Goal: Transaction & Acquisition: Download file/media

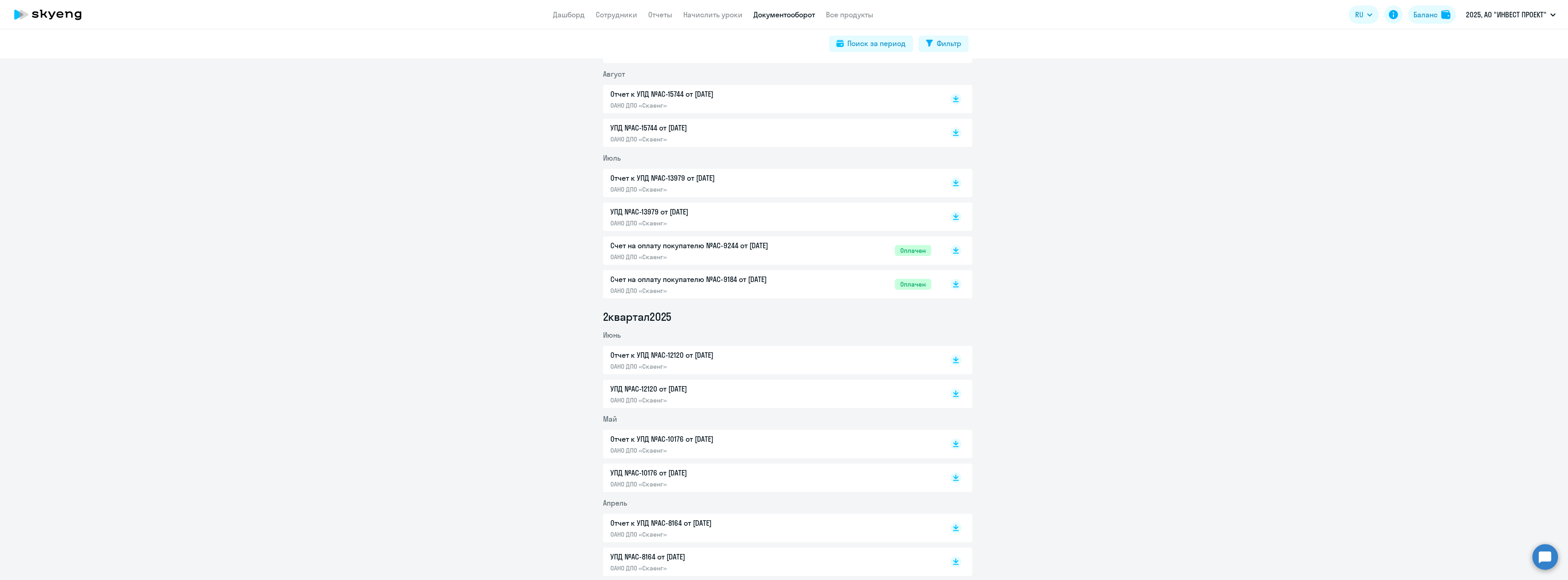
scroll to position [443, 0]
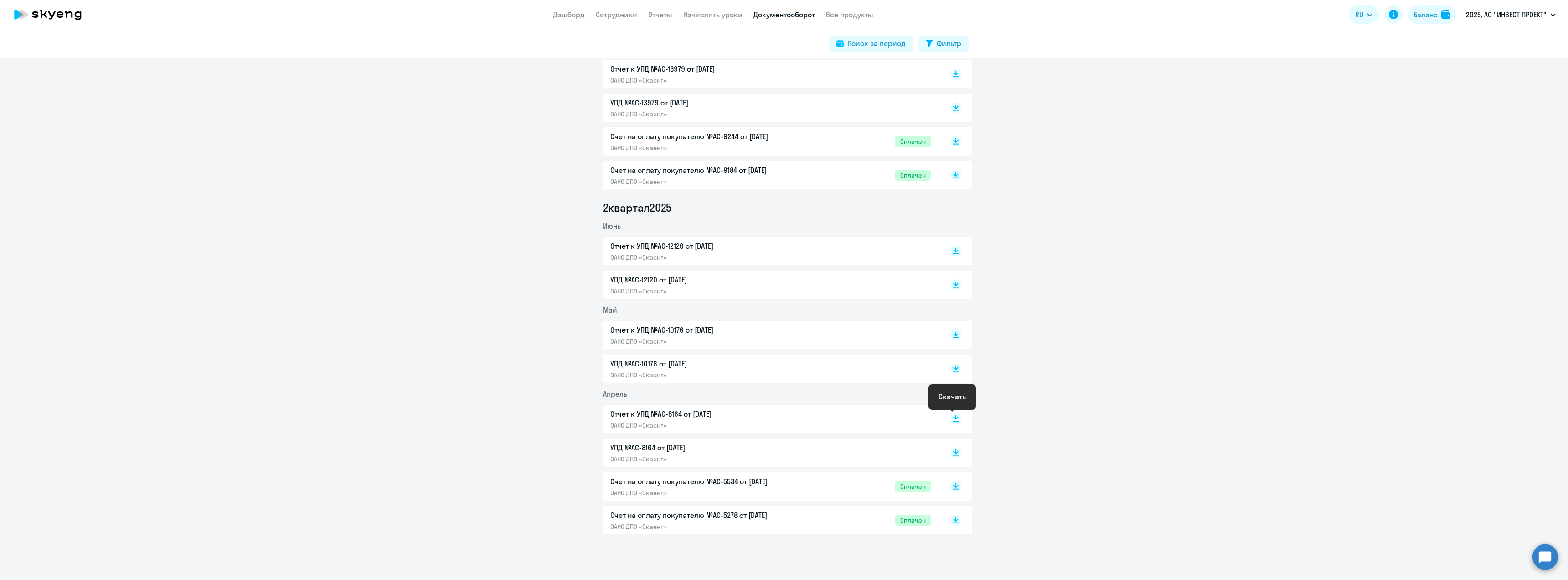
click at [953, 418] on icon at bounding box center [956, 417] width 6 height 5
click at [950, 335] on rect at bounding box center [955, 335] width 11 height 11
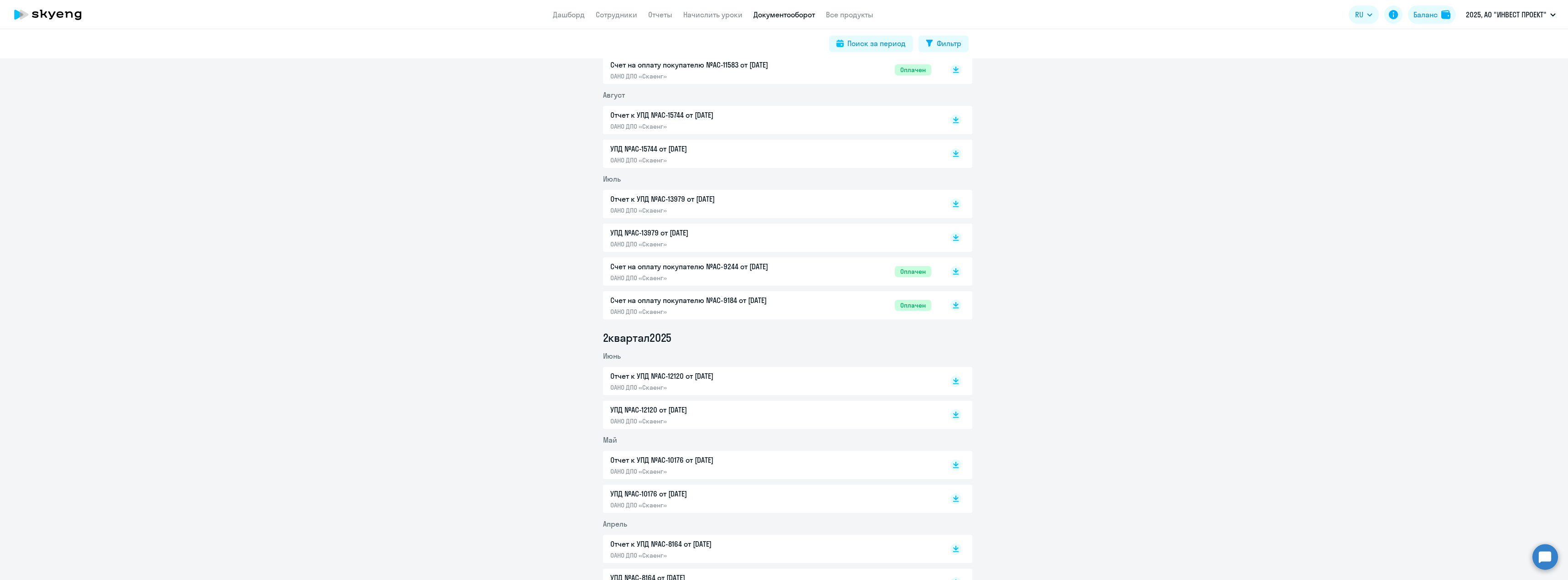
scroll to position [306, 0]
click at [955, 388] on rect at bounding box center [955, 388] width 11 height 11
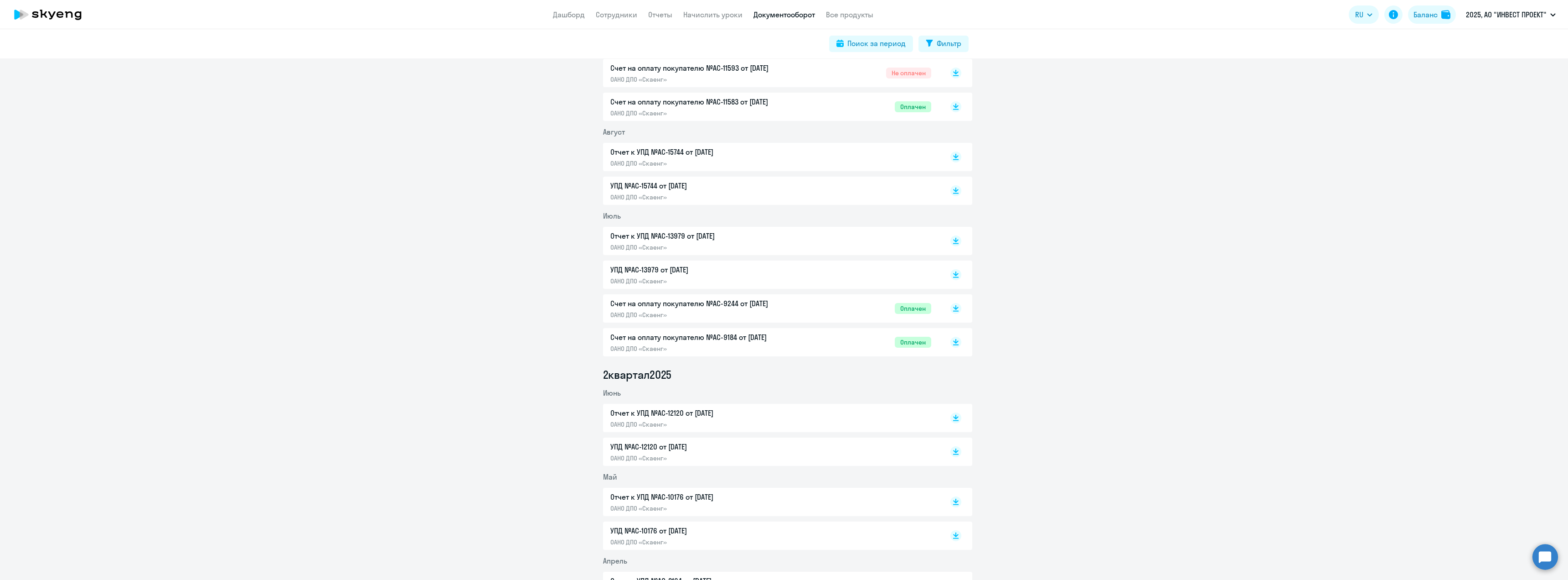
scroll to position [260, 0]
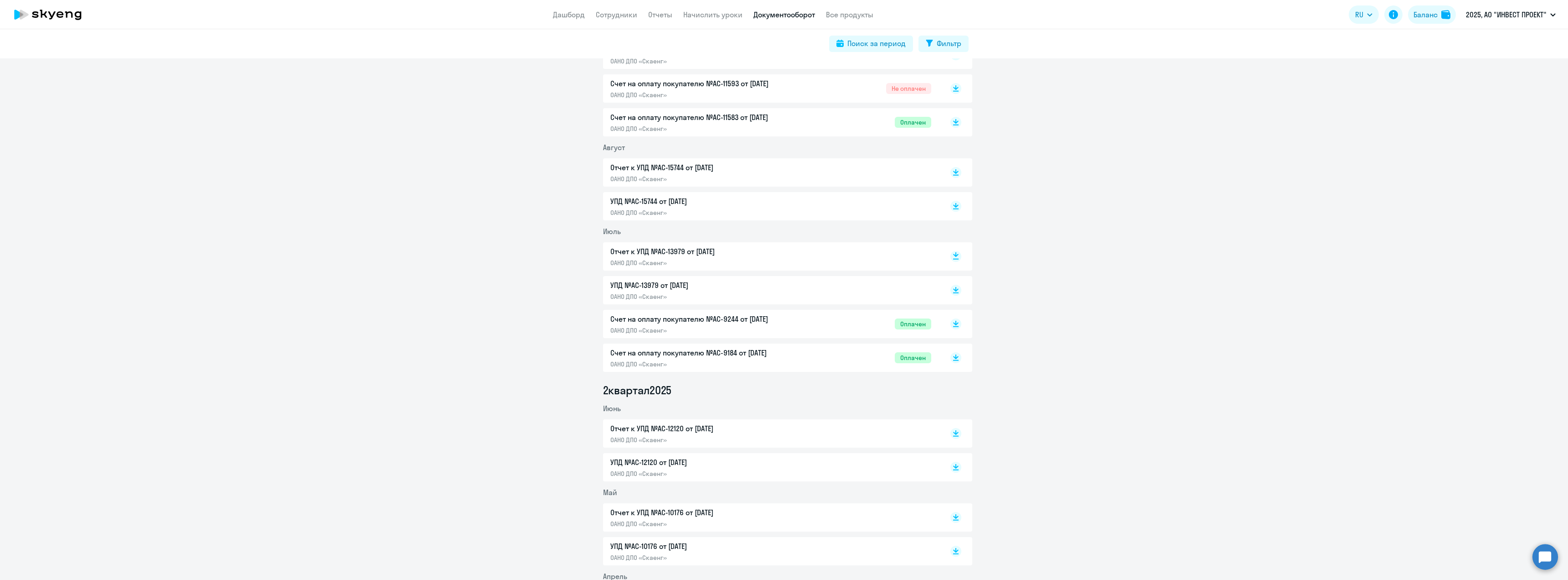
click at [955, 257] on rect at bounding box center [955, 256] width 11 height 11
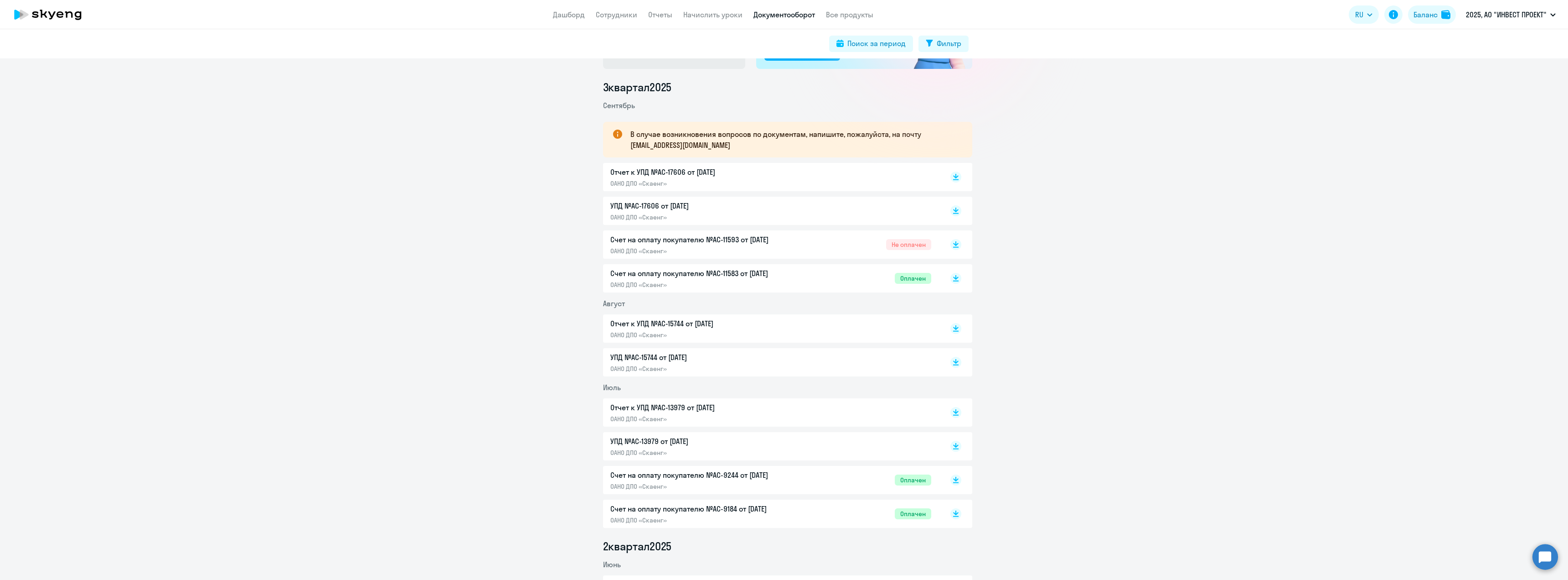
scroll to position [78, 0]
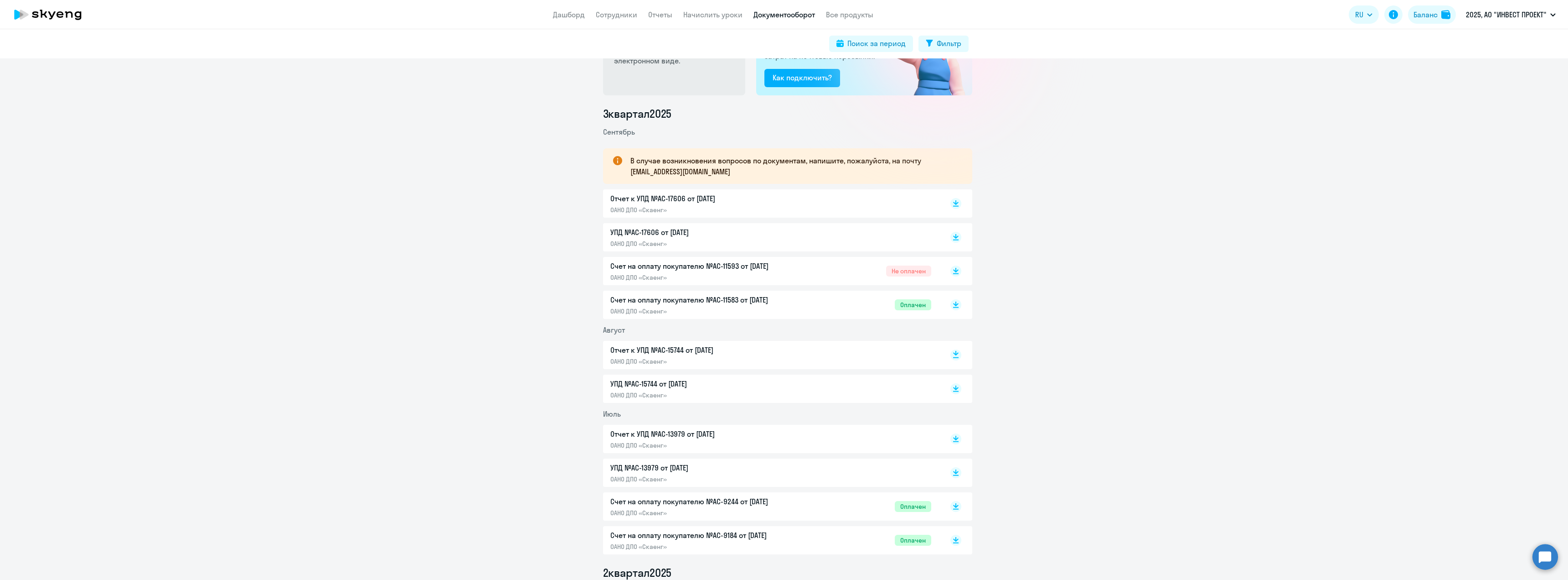
click at [955, 355] on rect at bounding box center [955, 354] width 11 height 11
click at [1078, 300] on div "3 квартал [DATE] В случае возникновения вопросов по документам, напишите, пожал…" at bounding box center [787, 502] width 1561 height 793
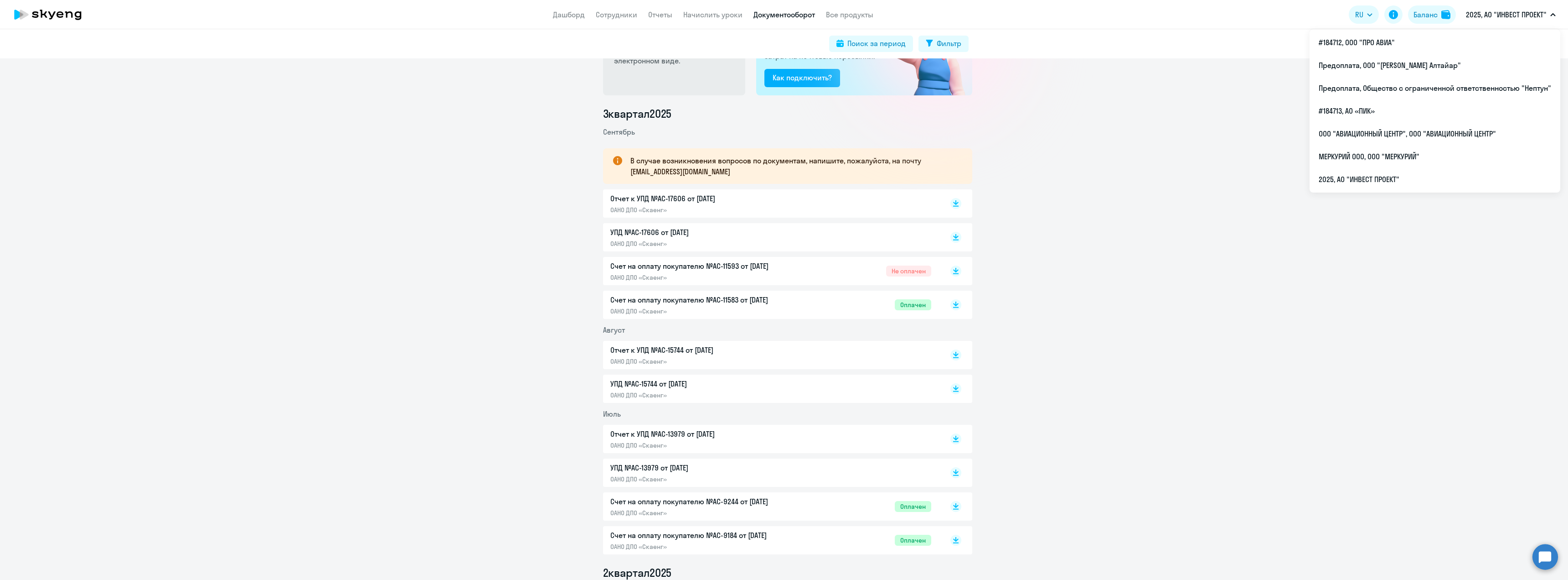
click at [1490, 13] on p "2025, АО "ИНВЕСТ ПРОЕКТ"" at bounding box center [1506, 14] width 80 height 11
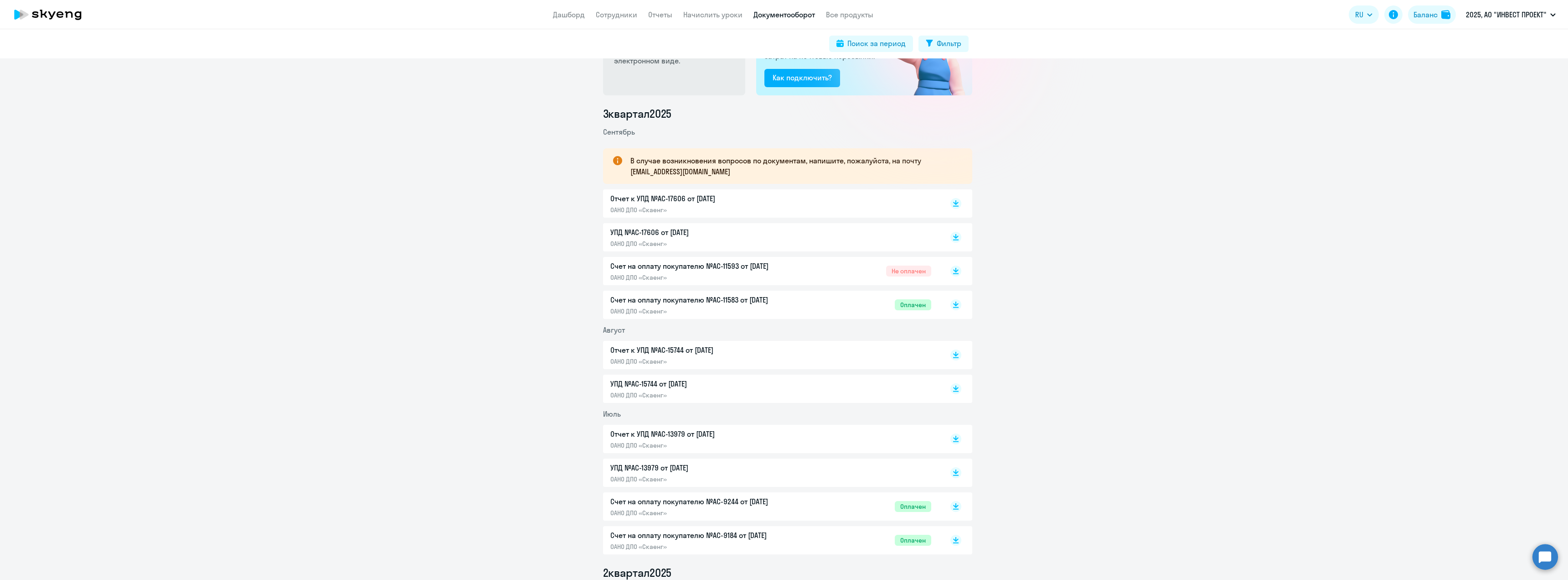
click at [1490, 13] on p "2025, АО "ИНВЕСТ ПРОЕКТ"" at bounding box center [1506, 14] width 80 height 11
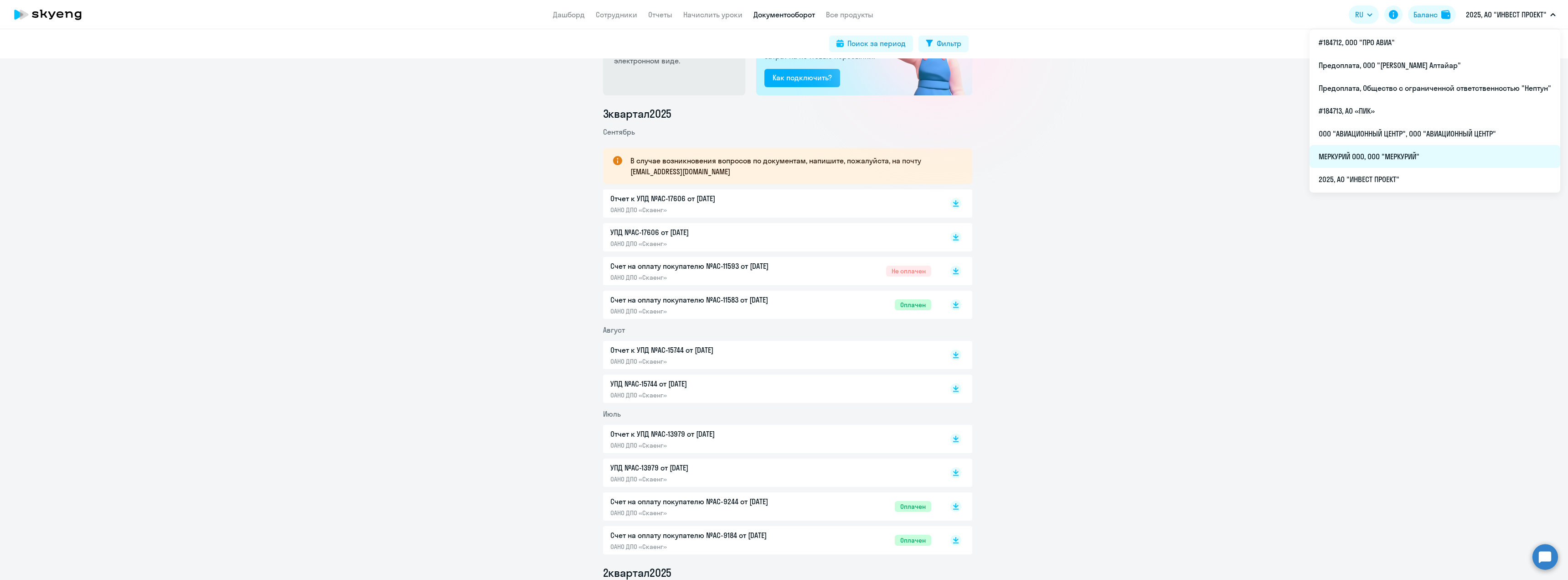
click at [1394, 156] on li "МЕРКУРИЙ ООО, ООО "МЕРКУРИЙ"" at bounding box center [1436, 156] width 251 height 23
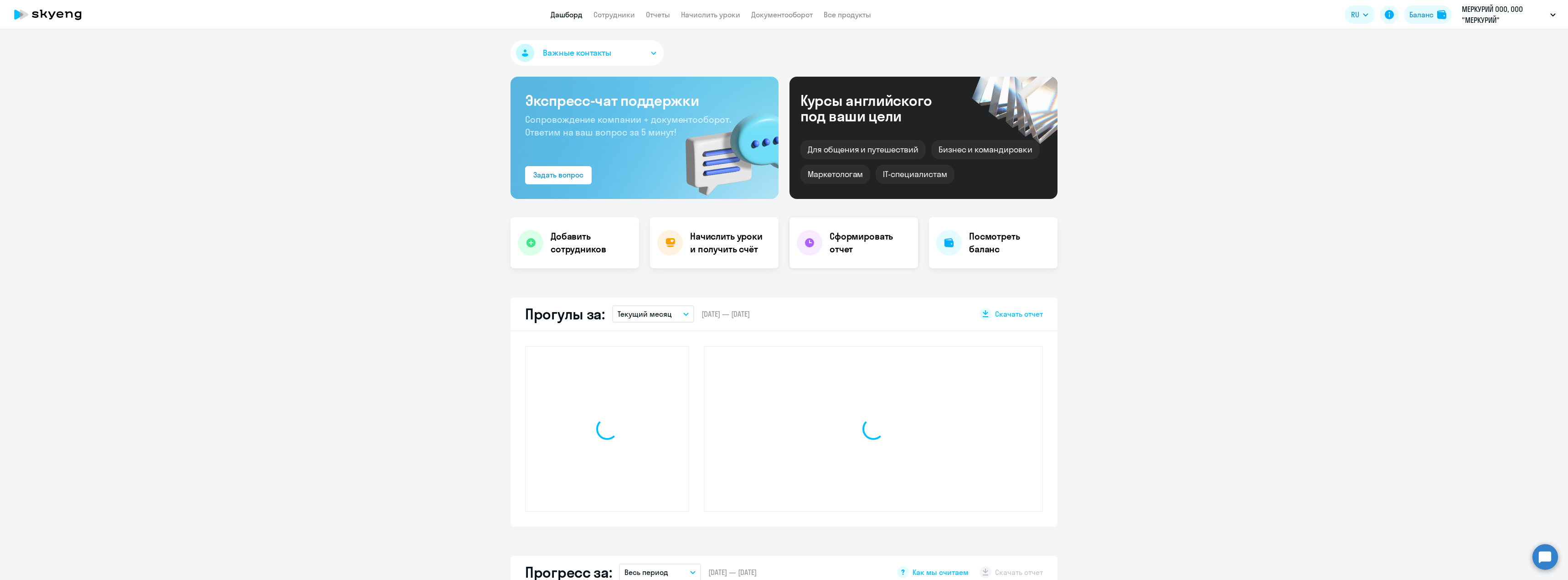
select select "30"
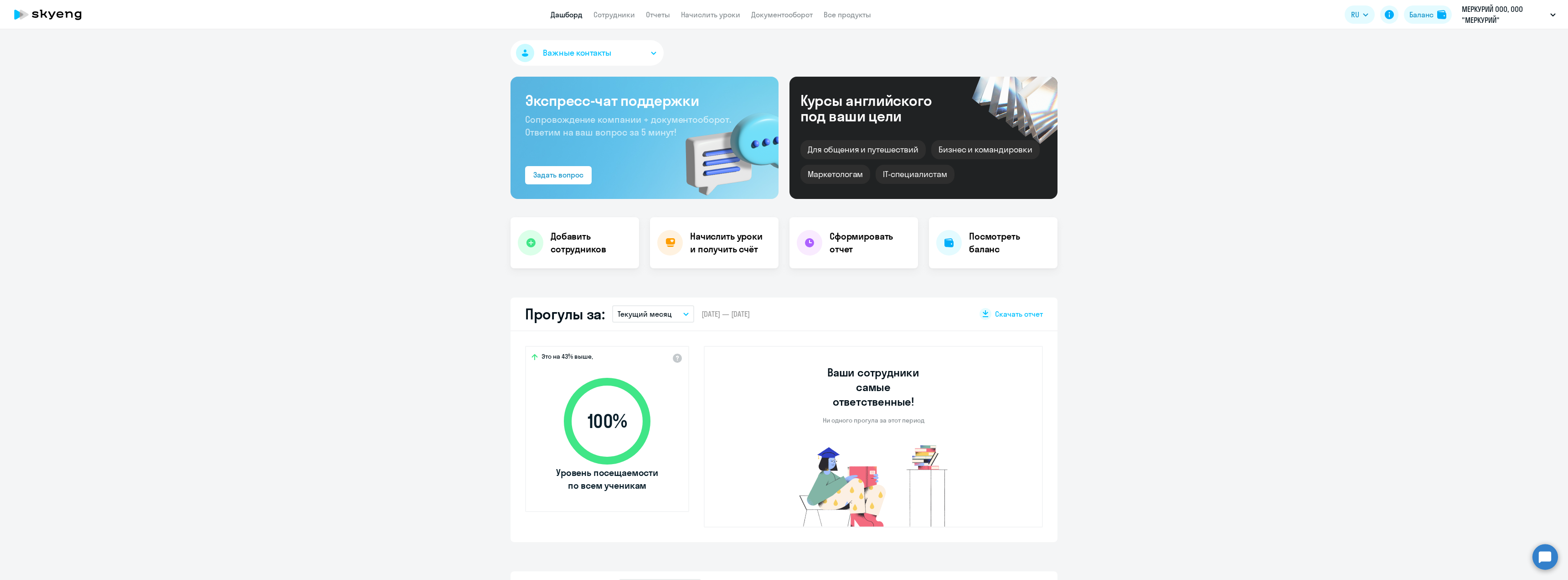
click at [1216, 309] on app-truancy-attendance-dashboard "Прогулы за: Текущий месяц – [DATE] — [DATE] Скачать отчет Это на 43% выше, 100 …" at bounding box center [784, 419] width 1568 height 244
click at [779, 13] on link "Документооборот" at bounding box center [782, 14] width 62 height 9
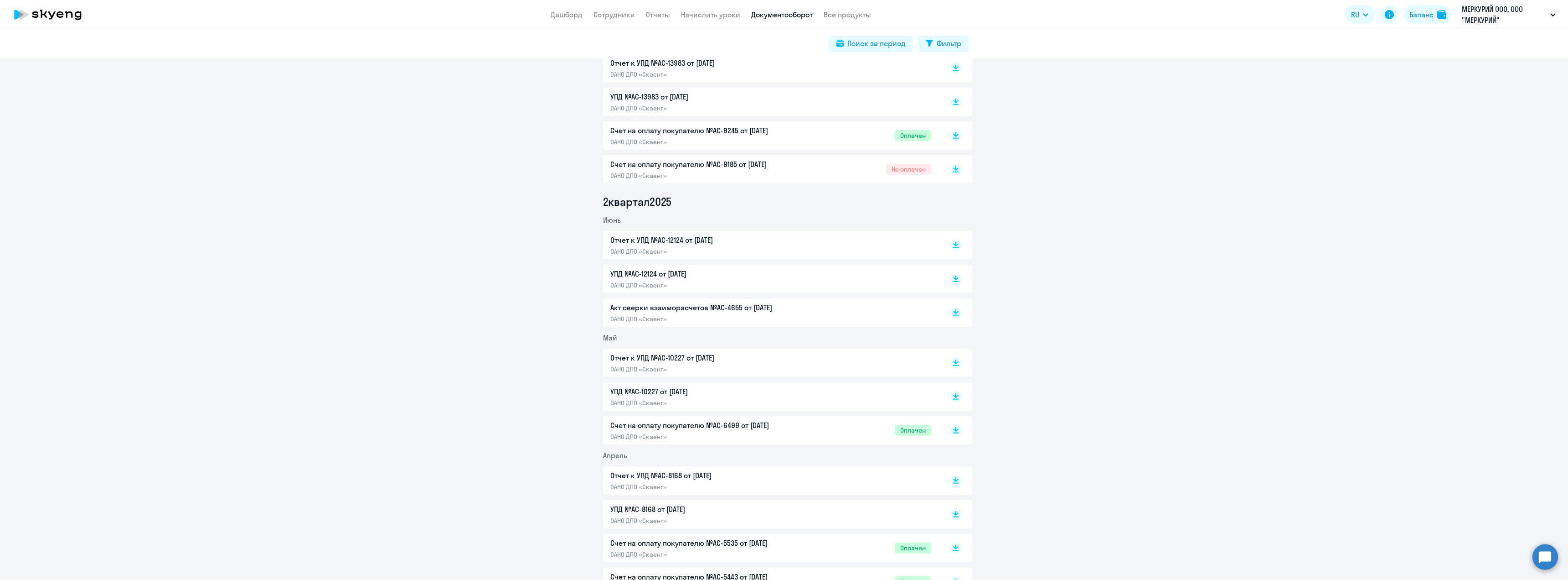
scroll to position [406, 0]
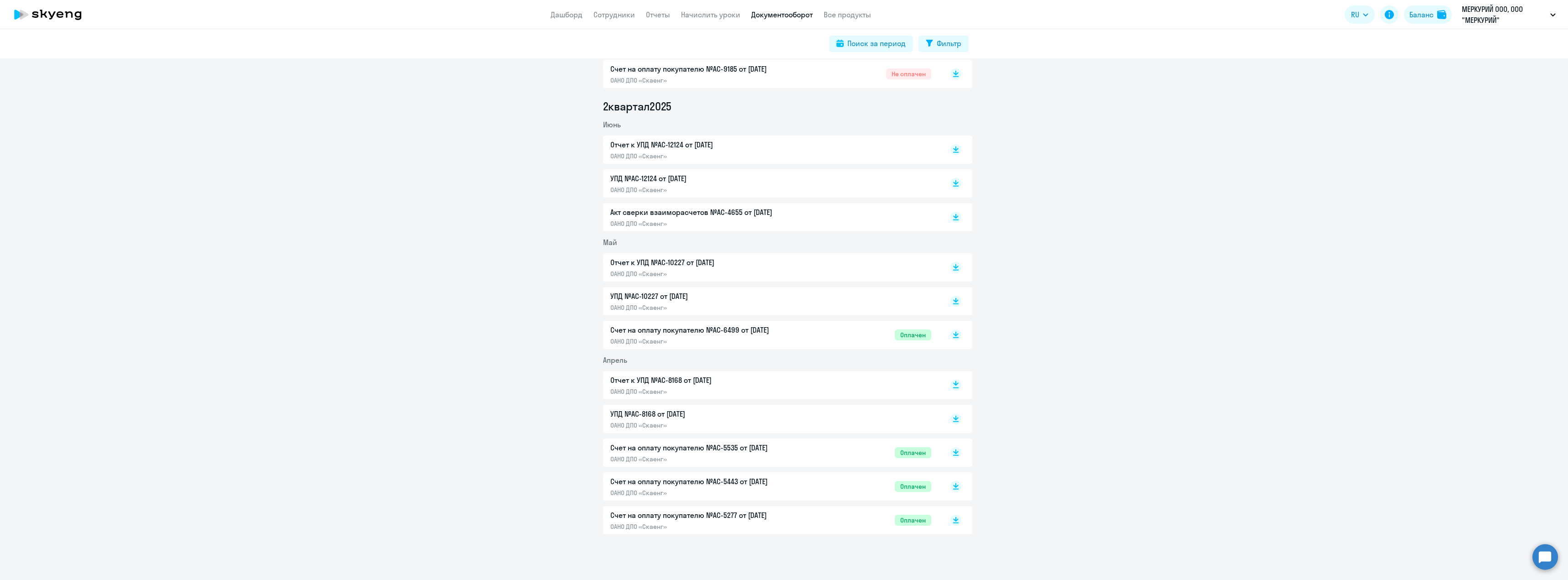
click at [953, 385] on icon at bounding box center [956, 383] width 6 height 5
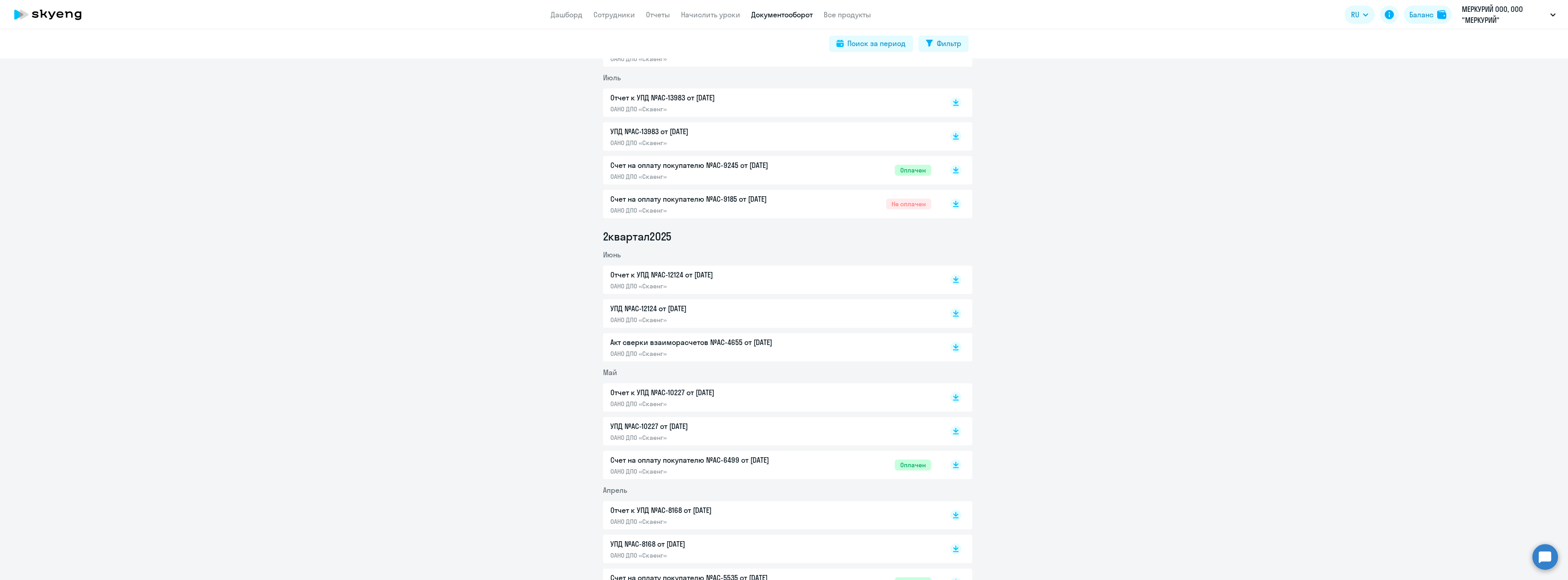
scroll to position [270, 0]
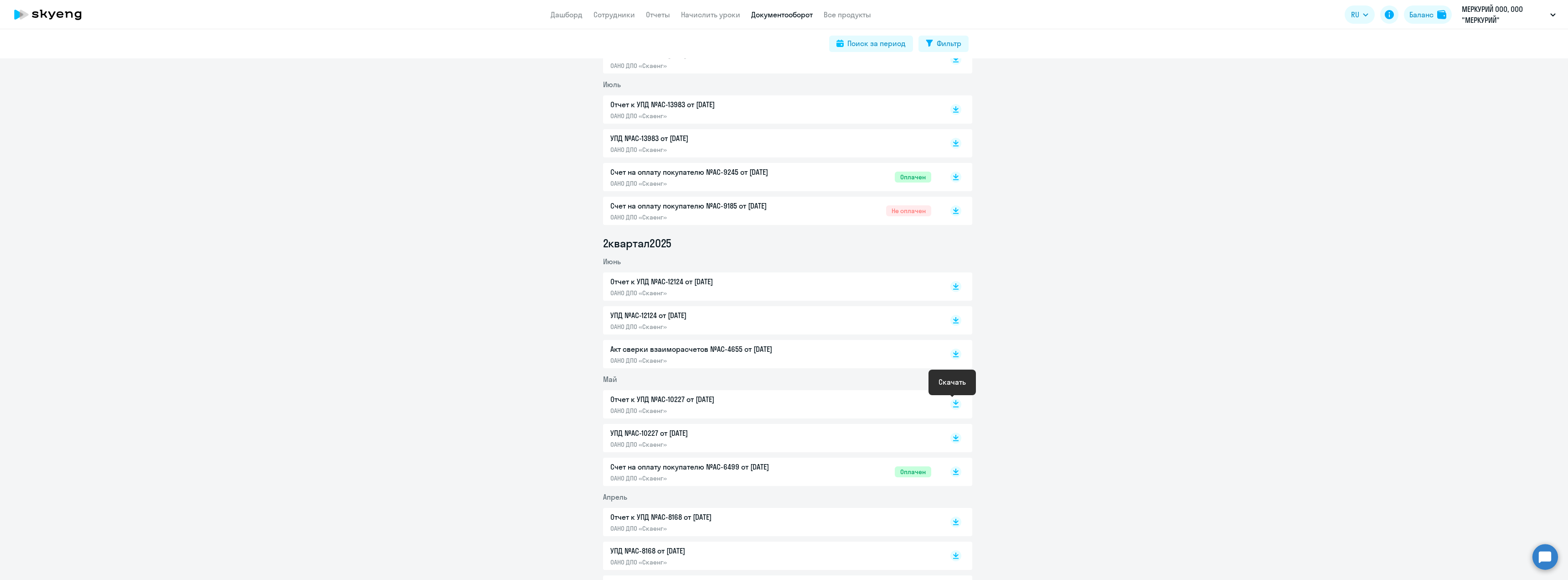
click at [950, 403] on rect at bounding box center [955, 403] width 11 height 11
click at [952, 289] on rect at bounding box center [955, 286] width 11 height 11
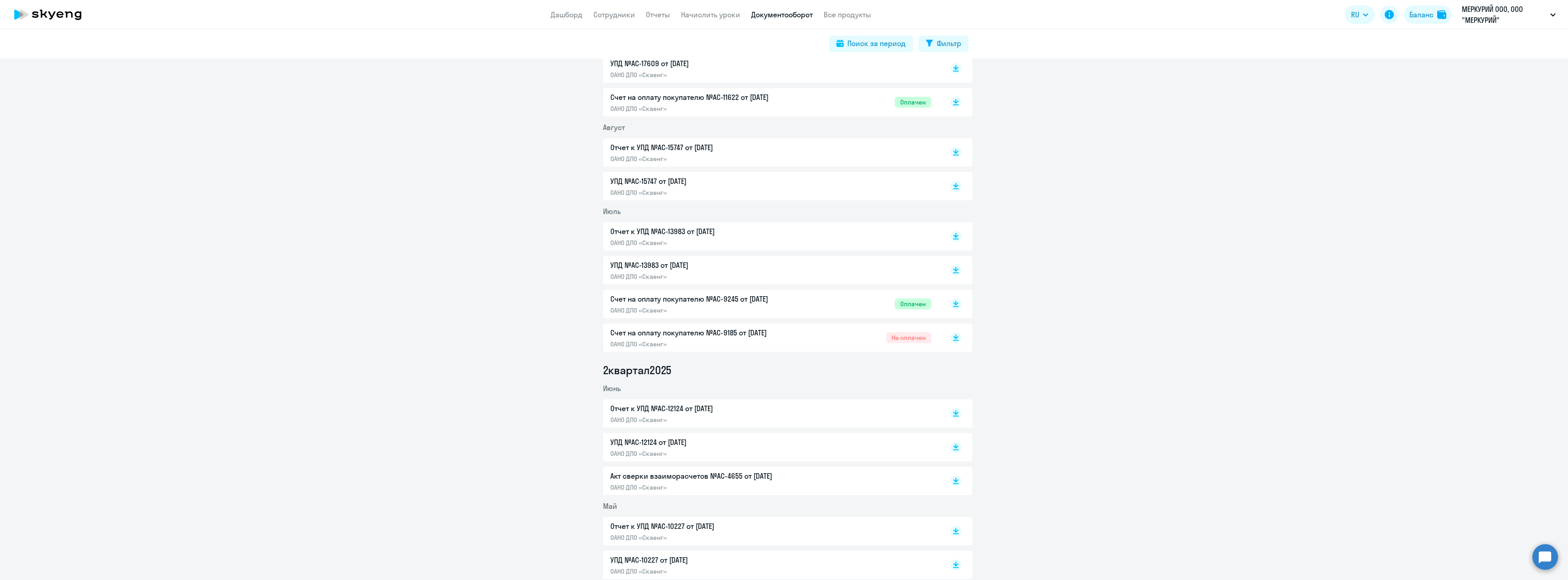
scroll to position [132, 0]
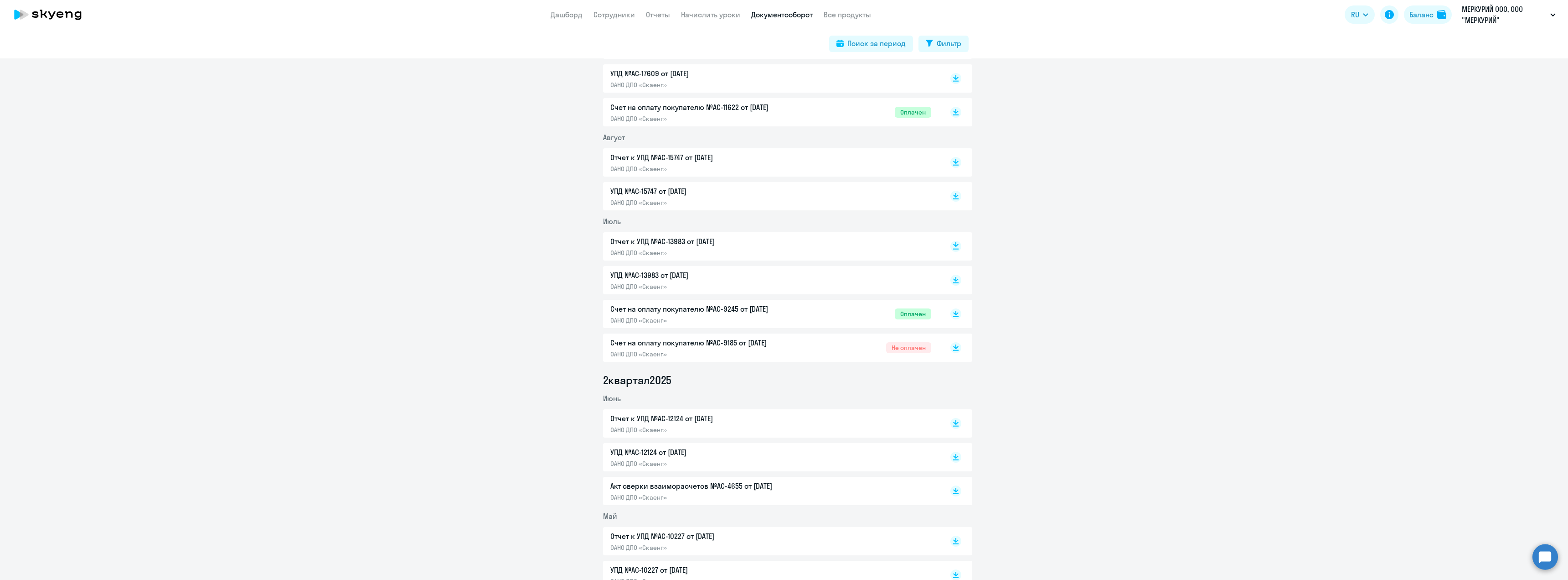
click at [950, 244] on rect at bounding box center [955, 246] width 11 height 11
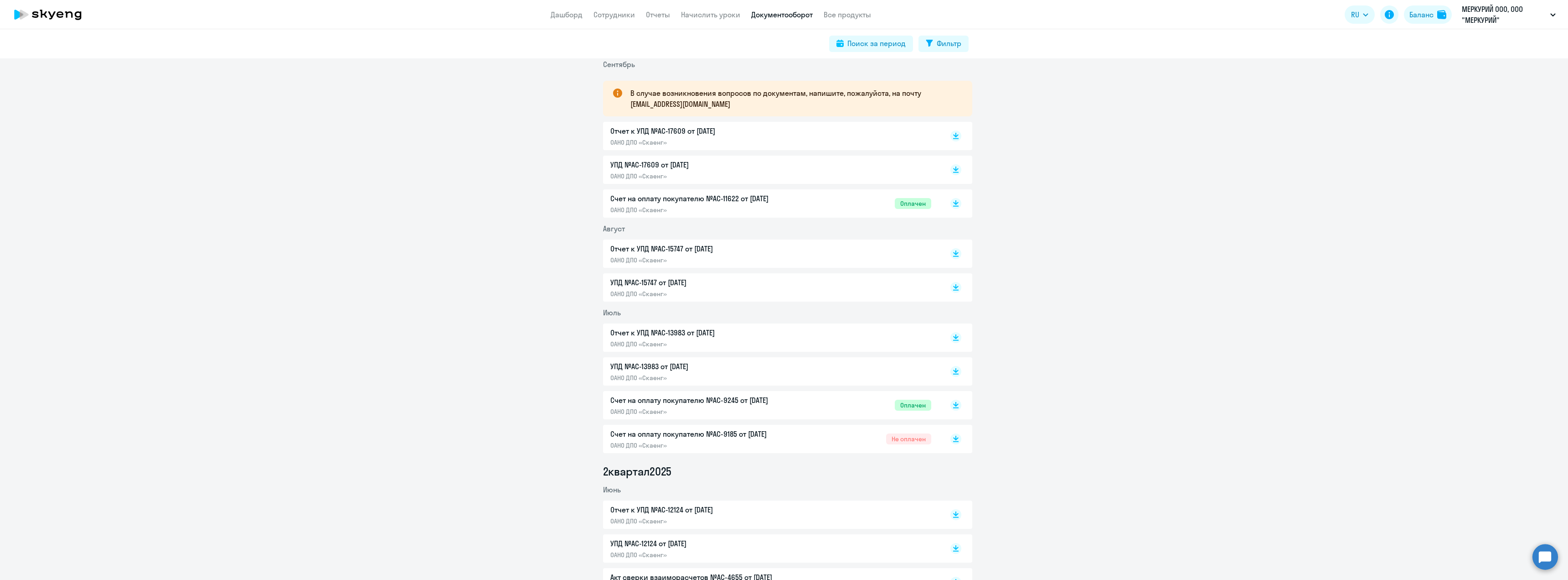
scroll to position [0, 0]
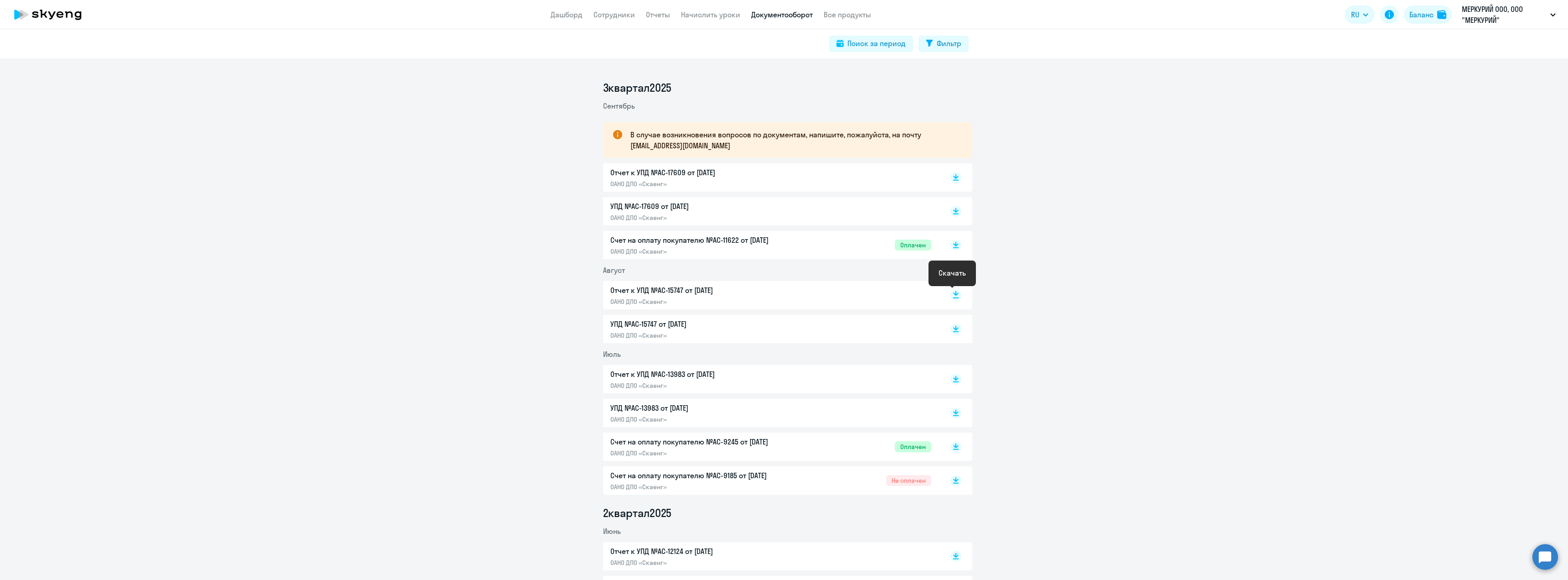
click at [955, 294] on rect at bounding box center [955, 294] width 11 height 11
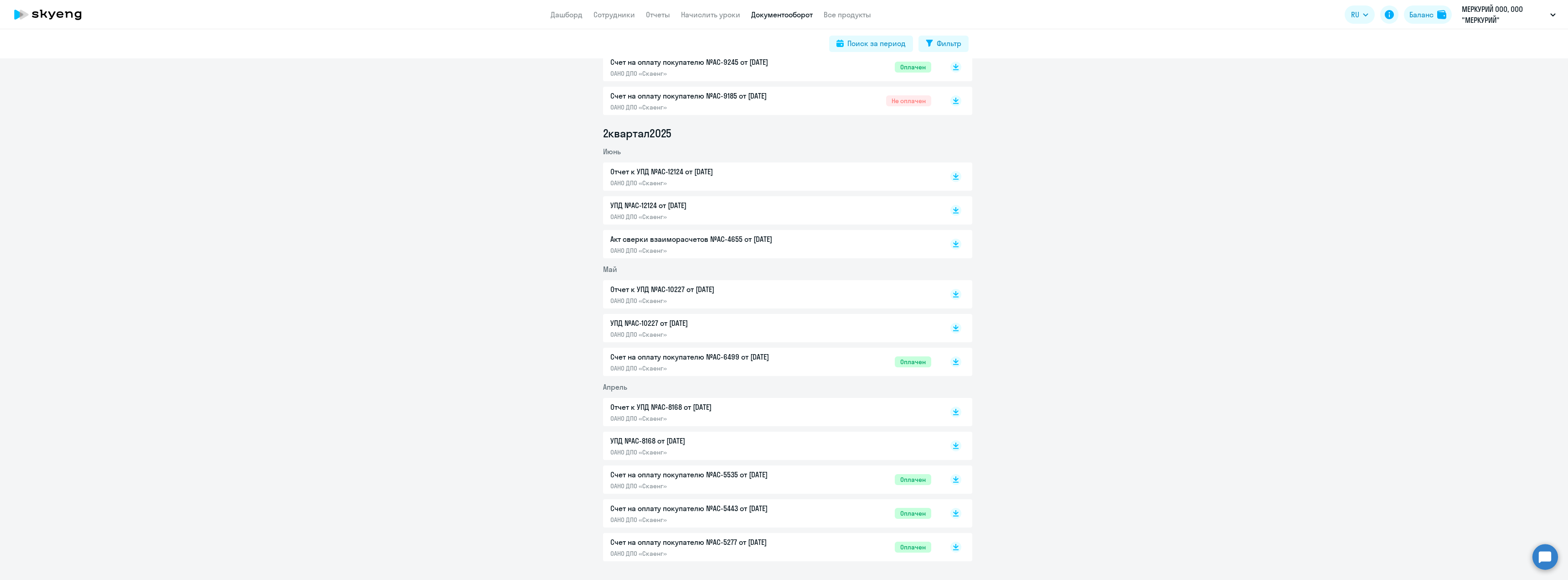
scroll to position [510, 0]
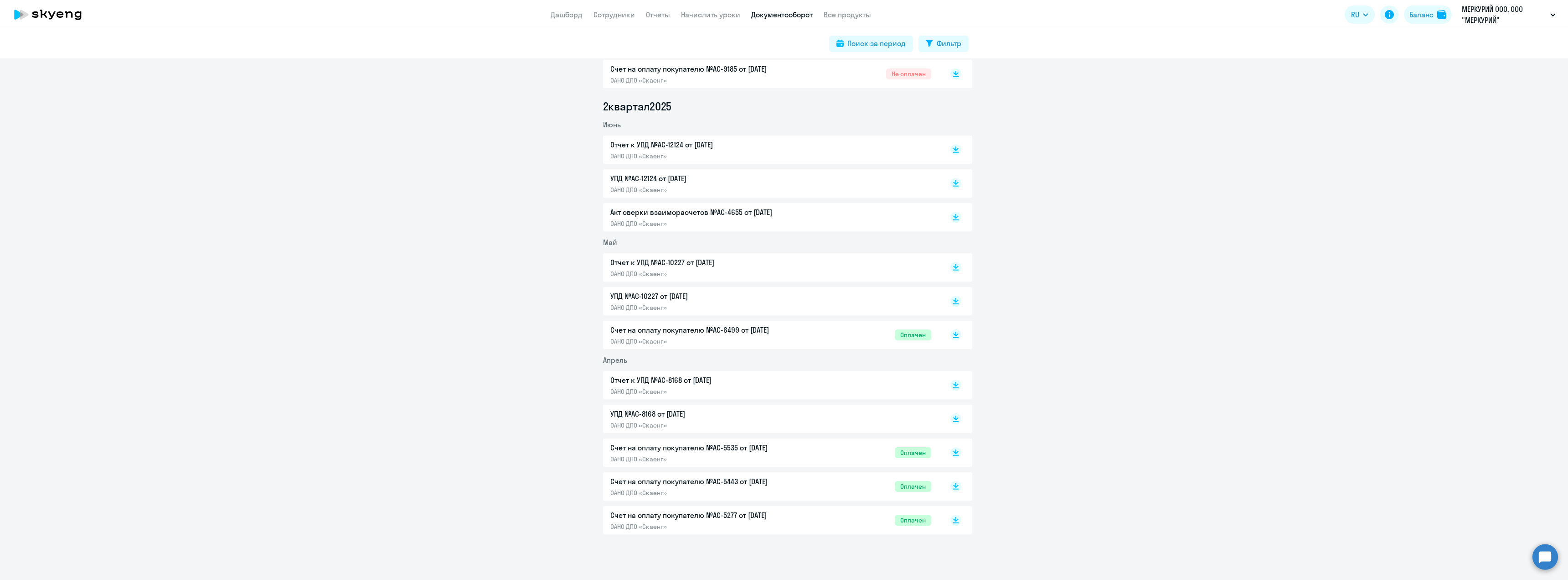
click at [1113, 499] on div "3 квартал [DATE] В случае возникновения вопросов по документам, напишите, пожал…" at bounding box center [787, 104] width 1561 height 861
